Goal: Task Accomplishment & Management: Use online tool/utility

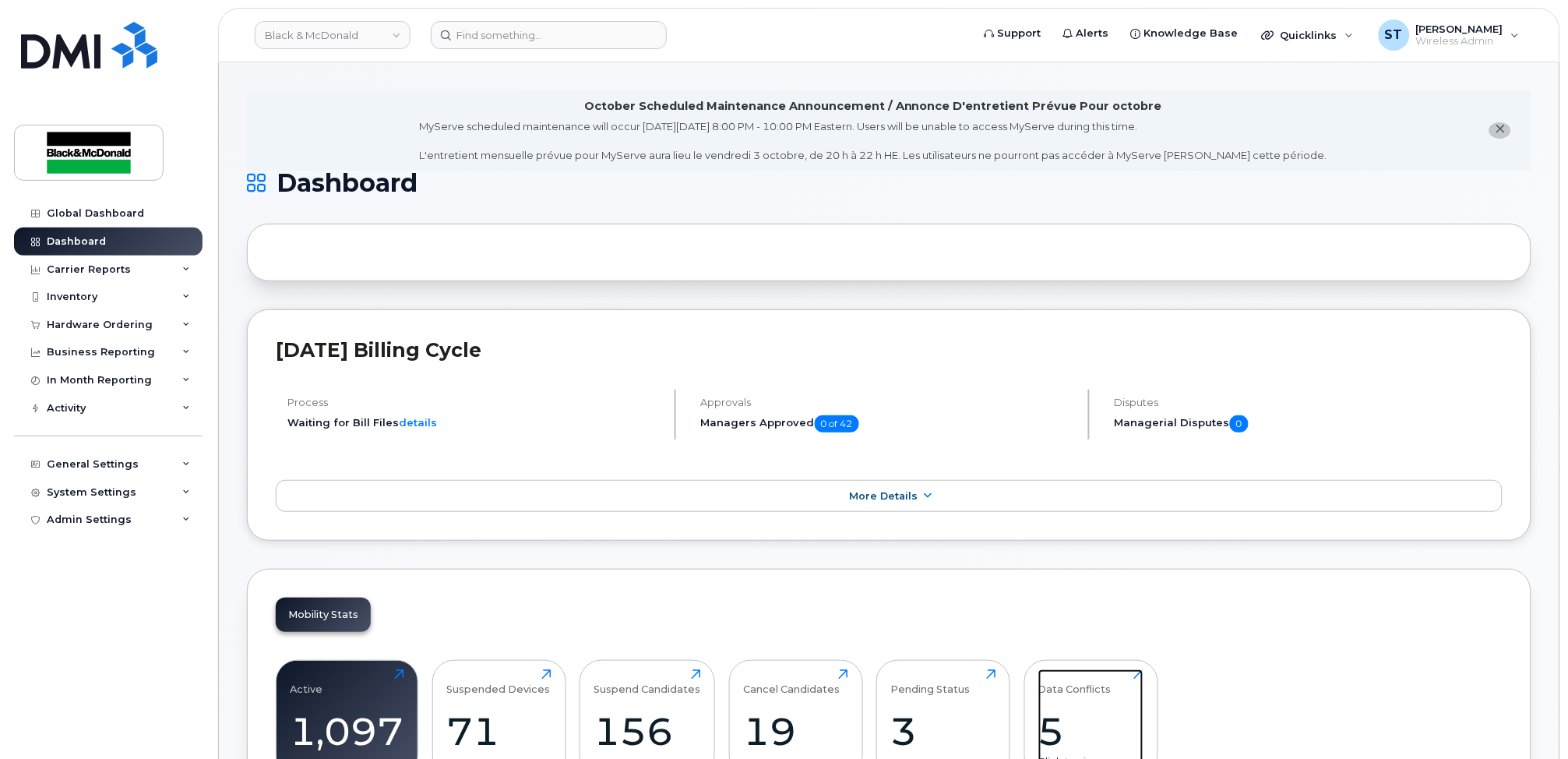
click at [1081, 704] on div "Data Conflicts 5 Click to view more" at bounding box center [1091, 720] width 105 height 100
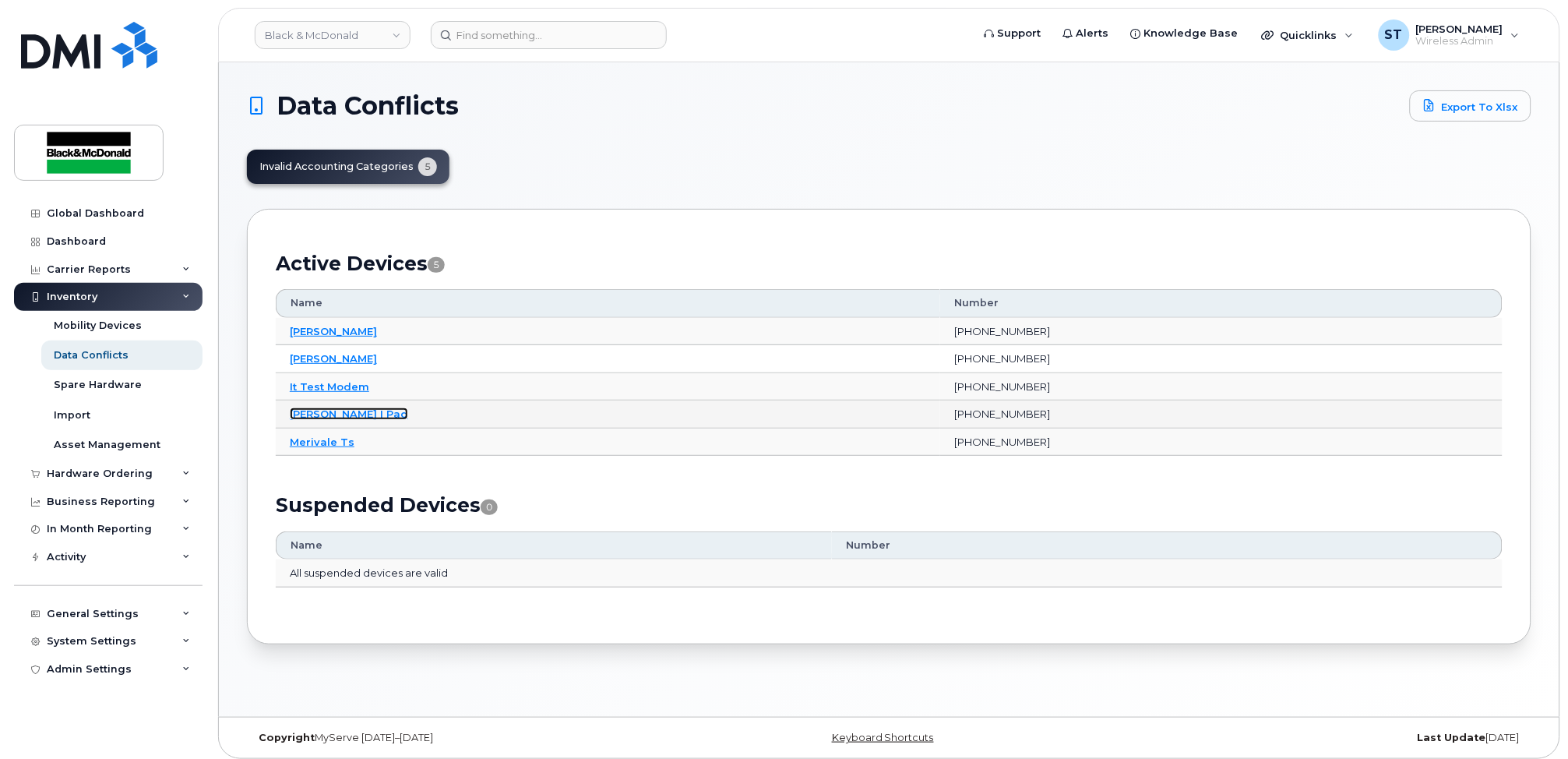
click at [344, 412] on link "[PERSON_NAME] I Pad" at bounding box center [349, 413] width 118 height 12
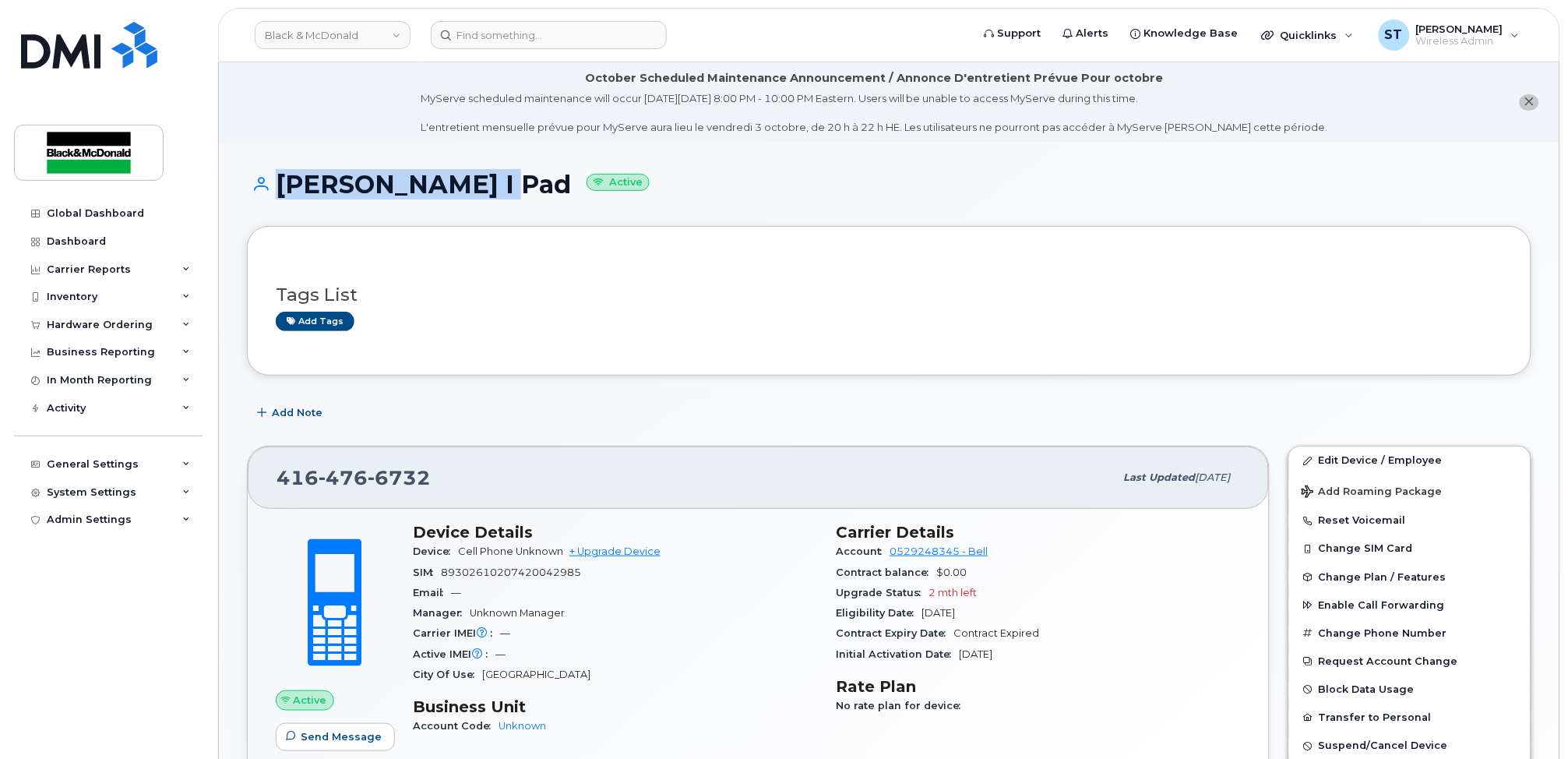
drag, startPoint x: 474, startPoint y: 187, endPoint x: 267, endPoint y: 184, distance: 207.0
click at [267, 184] on h1 "[PERSON_NAME] I Pad Active" at bounding box center [889, 184] width 1285 height 27
drag, startPoint x: 267, startPoint y: 184, endPoint x: 326, endPoint y: 179, distance: 59.2
copy h1 "[PERSON_NAME]"
click at [1109, 36] on span "Alerts" at bounding box center [1093, 33] width 32 height 16
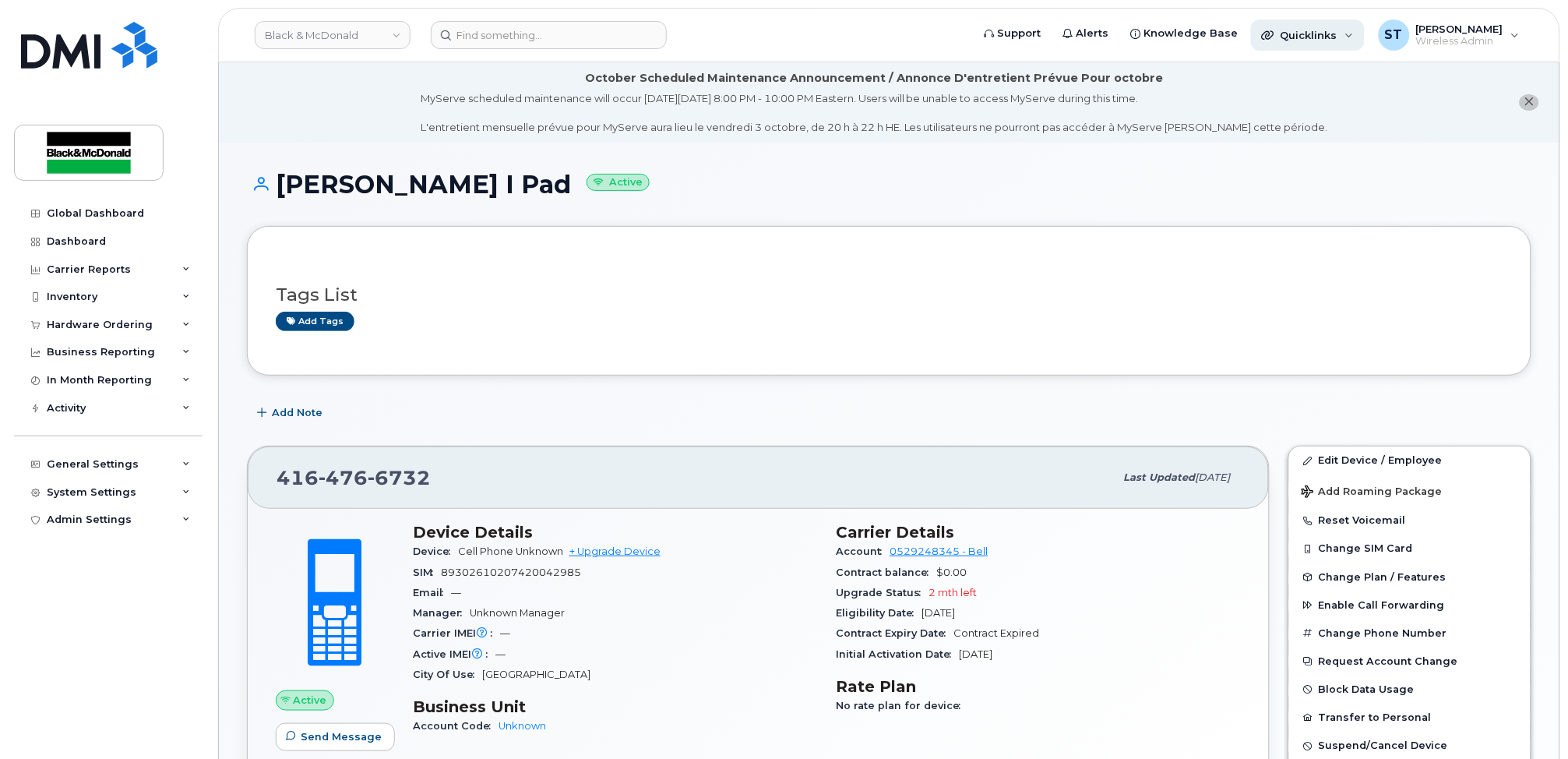
click at [1353, 28] on div "Quicklinks" at bounding box center [1307, 34] width 114 height 31
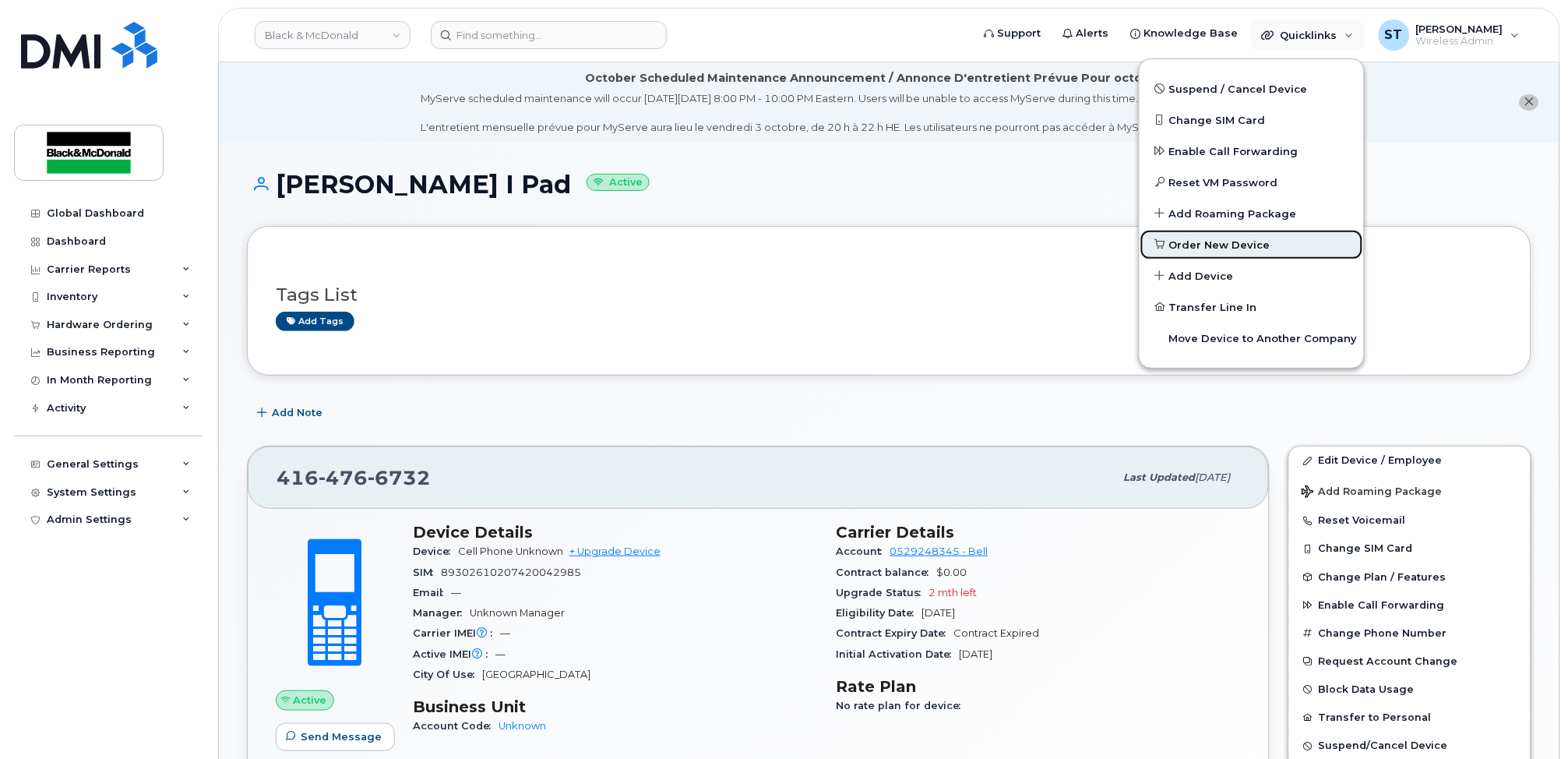
click at [1220, 241] on span "Order New Device" at bounding box center [1220, 245] width 102 height 16
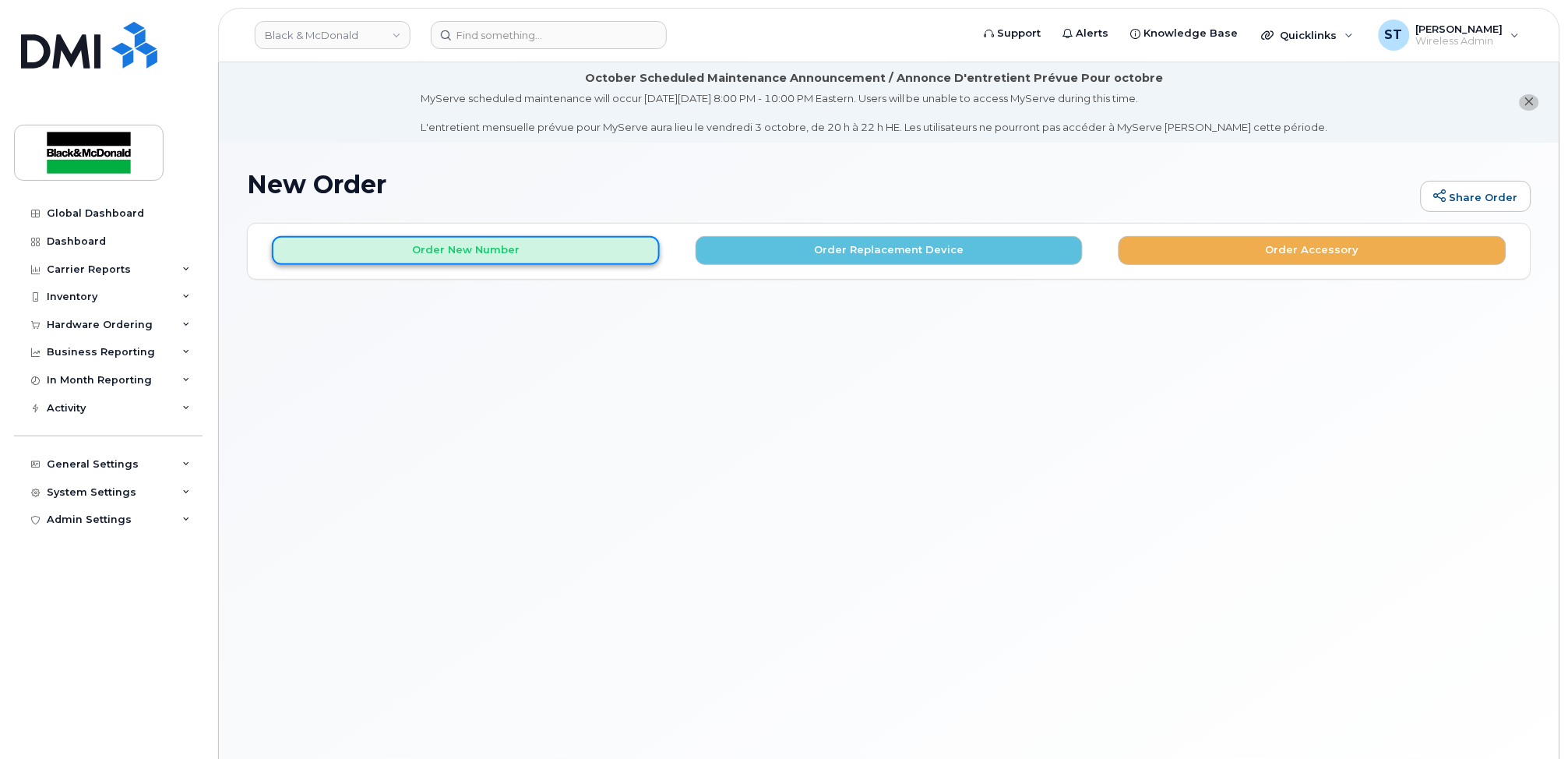
click at [488, 259] on button "Order New Number" at bounding box center [465, 250] width 388 height 29
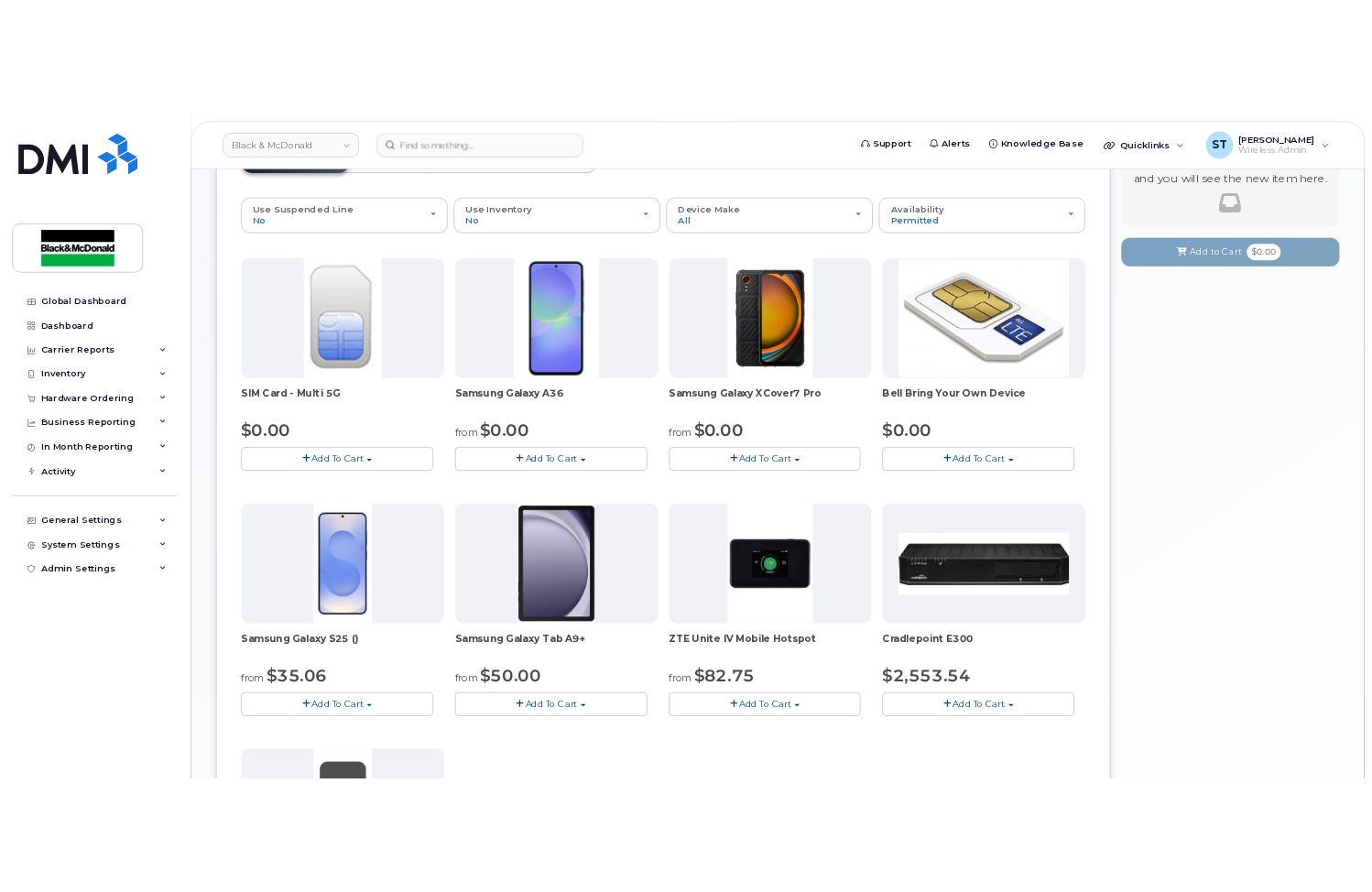
scroll to position [244, 0]
